Goal: Navigation & Orientation: Find specific page/section

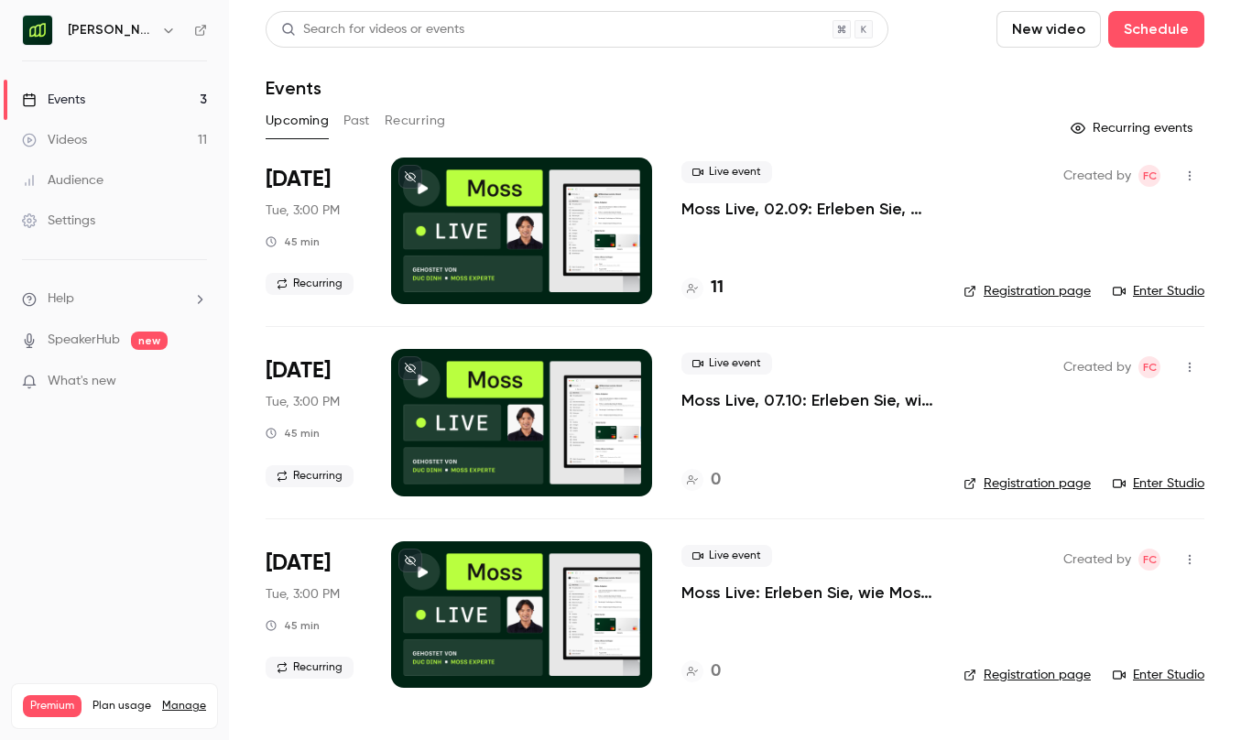
click at [129, 39] on div "[PERSON_NAME] [GEOGRAPHIC_DATA]" at bounding box center [124, 30] width 112 height 22
click at [129, 24] on h6 "[PERSON_NAME] [GEOGRAPHIC_DATA]" at bounding box center [111, 30] width 86 height 18
click at [163, 32] on icon "button" at bounding box center [168, 30] width 15 height 15
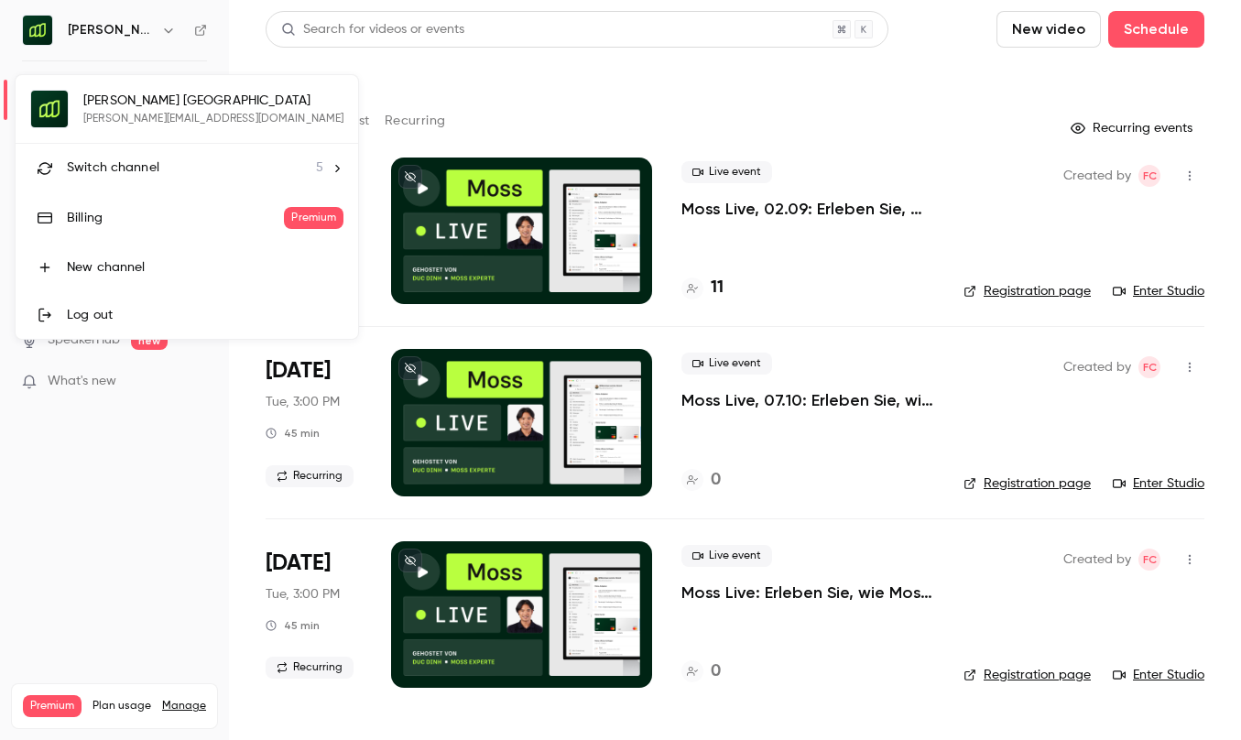
click at [117, 162] on span "Switch channel" at bounding box center [113, 167] width 93 height 19
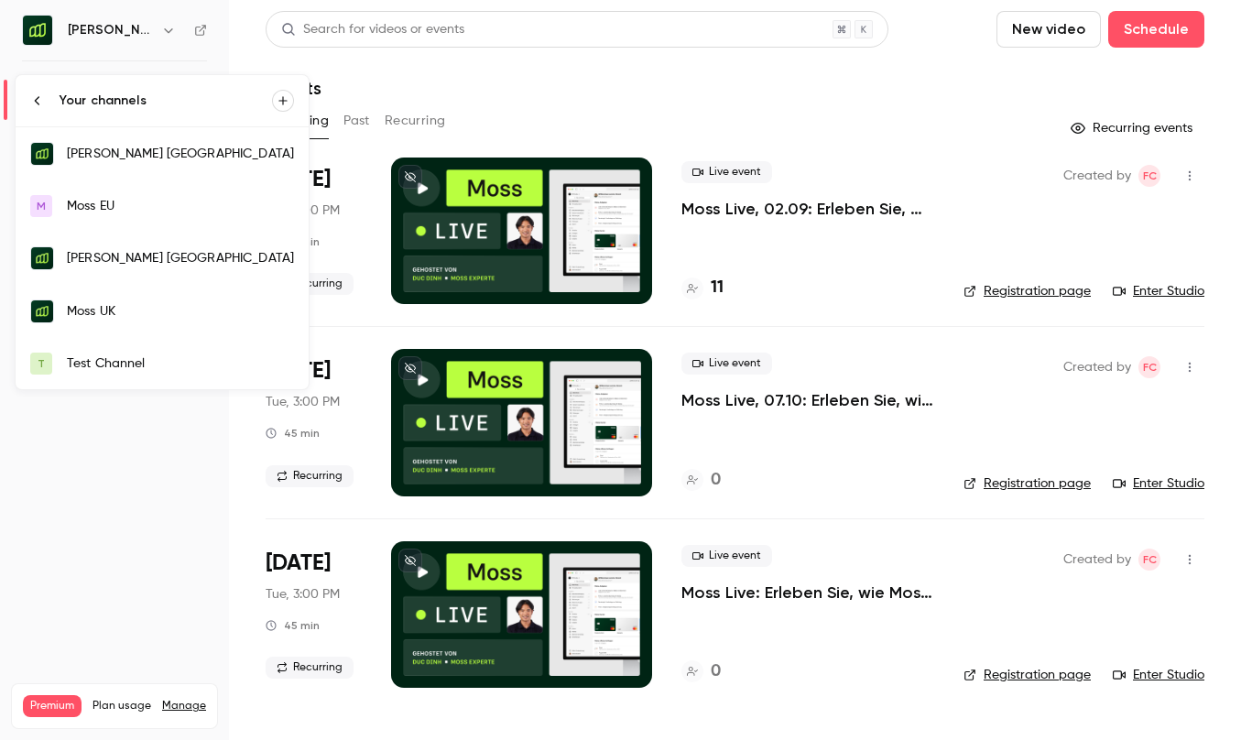
click at [114, 295] on link "Moss UK" at bounding box center [162, 311] width 293 height 53
